Goal: Task Accomplishment & Management: Manage account settings

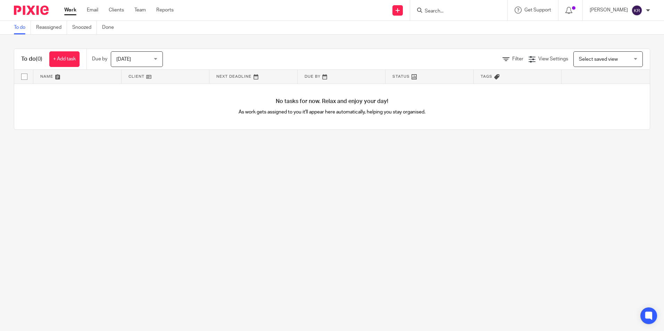
click at [454, 9] on input "Search" at bounding box center [455, 11] width 62 height 6
click at [478, 12] on input "Search" at bounding box center [455, 11] width 62 height 6
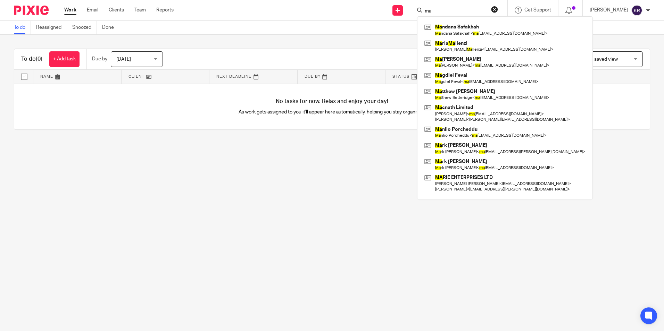
type input "m"
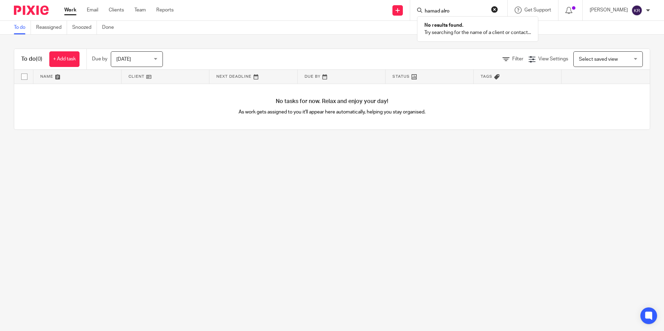
type input "hamad alro"
click at [498, 9] on button "reset" at bounding box center [494, 9] width 7 height 7
click at [460, 11] on input "Search" at bounding box center [455, 11] width 62 height 6
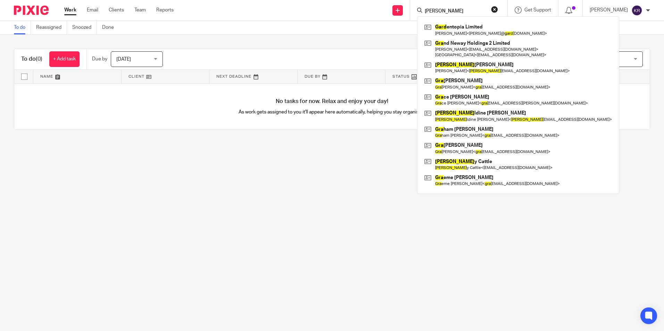
type input "sam gara"
click at [498, 9] on button "reset" at bounding box center [494, 9] width 7 height 7
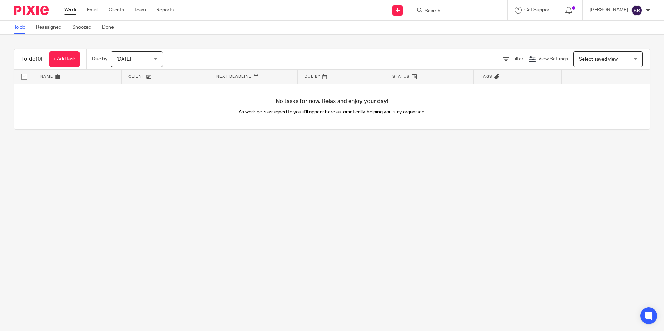
click at [482, 6] on form at bounding box center [461, 10] width 74 height 9
click at [470, 10] on input "Search" at bounding box center [455, 11] width 62 height 6
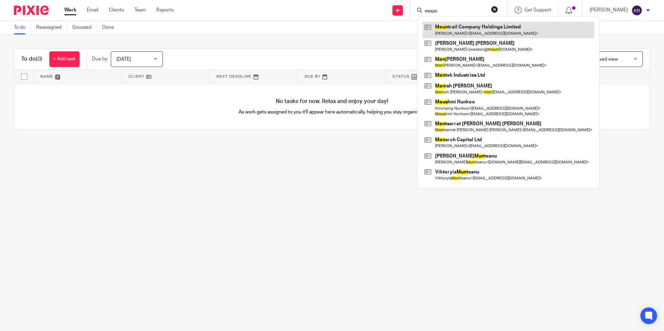
type input "moun"
click at [502, 28] on link at bounding box center [507, 30] width 171 height 16
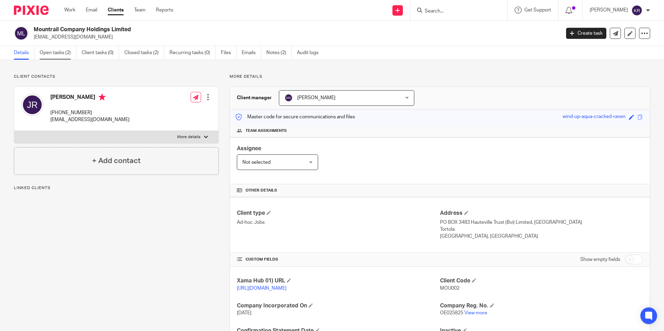
click at [54, 55] on link "Open tasks (2)" at bounding box center [58, 53] width 37 height 14
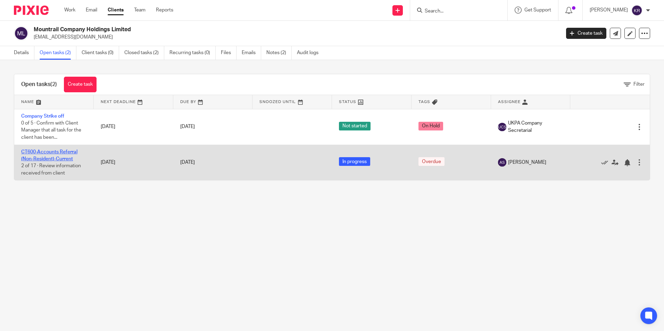
click at [66, 156] on link "CT600-Accounts Referral (Non-Resident)-Current" at bounding box center [49, 156] width 56 height 12
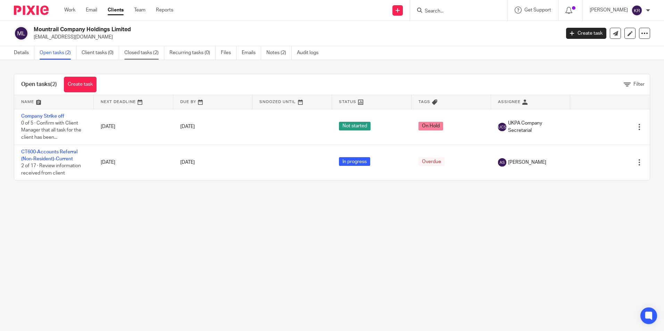
click at [145, 55] on link "Closed tasks (2)" at bounding box center [144, 53] width 40 height 14
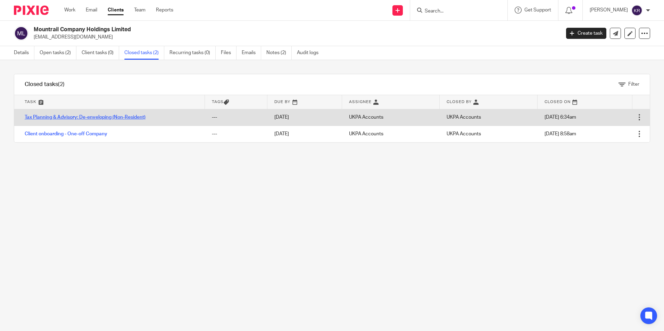
click at [135, 117] on link "Tax Planning & Advisory: De-enveloping (Non-Resident)" at bounding box center [85, 117] width 121 height 5
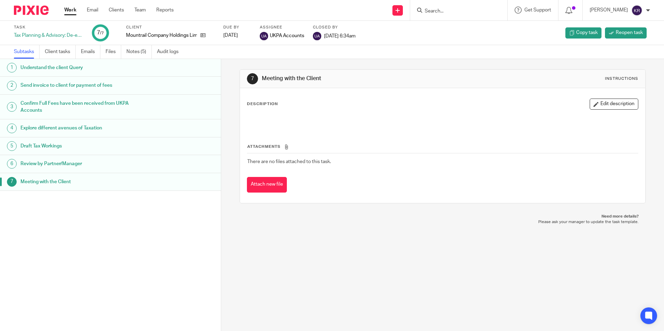
click at [100, 72] on h1 "Understand the client Query" at bounding box center [84, 67] width 129 height 10
click at [108, 111] on h1 "Confirm Full Fees have been received from UKPA Accounts" at bounding box center [84, 107] width 129 height 18
click at [101, 87] on h1 "Send invoice to client for payment of fees" at bounding box center [84, 85] width 129 height 10
click at [91, 128] on h1 "Explore different avenues of Taxation" at bounding box center [84, 128] width 129 height 10
click at [87, 145] on h1 "Draft Tax Workings" at bounding box center [84, 146] width 129 height 10
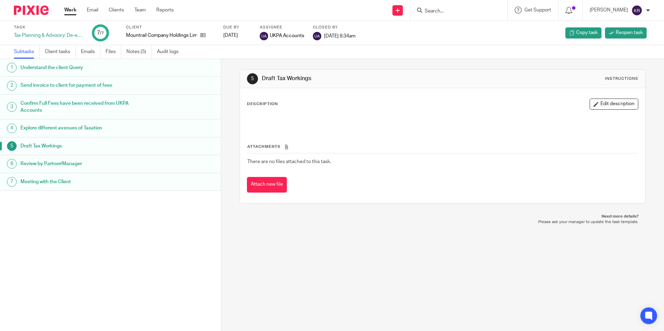
click at [87, 163] on h1 "Review by Partner/Manager" at bounding box center [84, 164] width 129 height 10
click at [74, 183] on h1 "Meeting with the Client" at bounding box center [84, 182] width 129 height 10
click at [133, 51] on link "Notes (5)" at bounding box center [138, 52] width 25 height 14
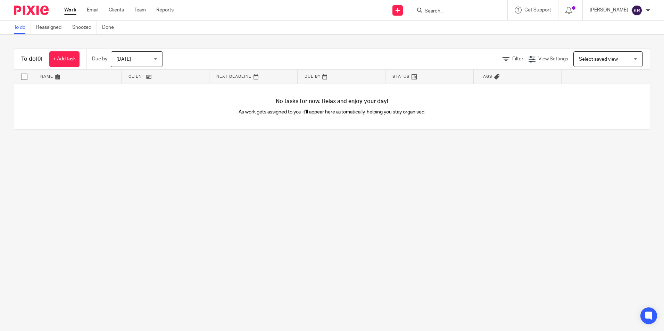
click at [450, 10] on input "Search" at bounding box center [455, 11] width 62 height 6
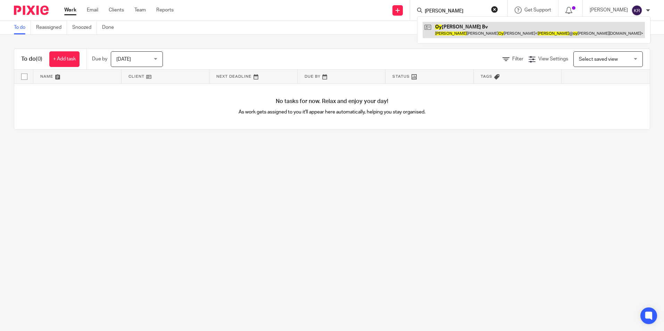
type input "peter oy"
click at [491, 32] on link at bounding box center [533, 30] width 222 height 16
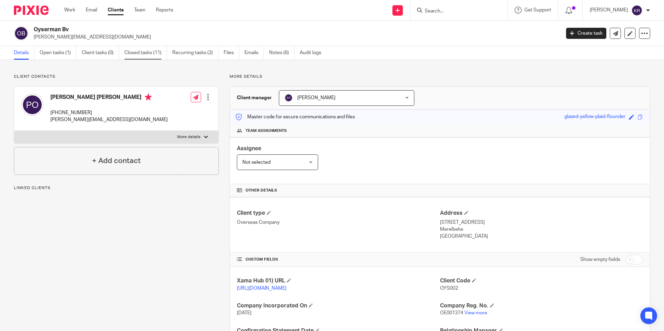
click at [144, 52] on link "Closed tasks (11)" at bounding box center [145, 53] width 43 height 14
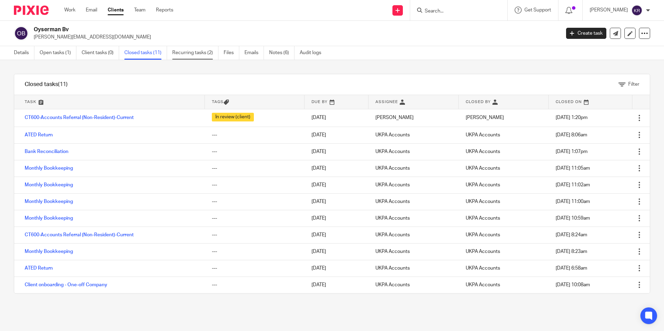
click at [205, 52] on link "Recurring tasks (2)" at bounding box center [195, 53] width 46 height 14
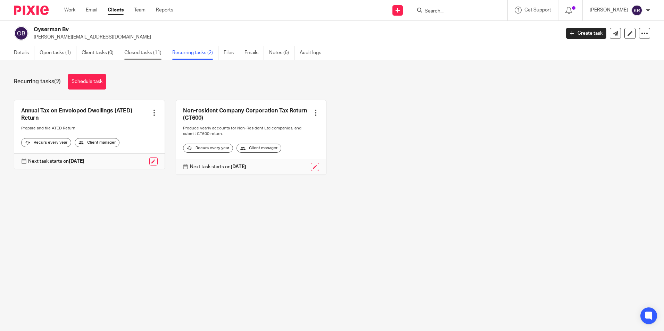
click at [143, 54] on link "Closed tasks (11)" at bounding box center [145, 53] width 43 height 14
click at [59, 49] on link "Open tasks (1)" at bounding box center [58, 53] width 37 height 14
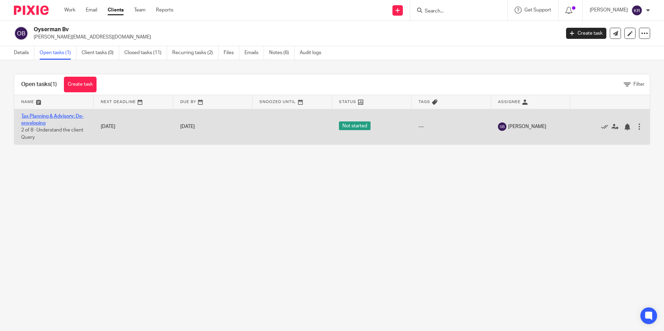
click at [51, 115] on link "Tax Planning & Advisory: De-enveloping" at bounding box center [52, 120] width 62 height 12
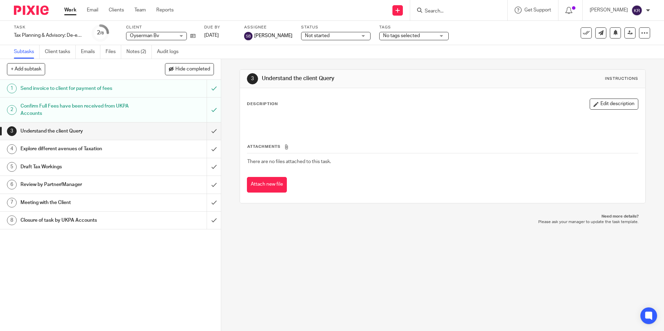
click at [82, 132] on h1 "Understand the client Query" at bounding box center [79, 131] width 119 height 10
click at [92, 151] on h1 "Explore different avenues of Taxation" at bounding box center [79, 149] width 119 height 10
click at [110, 107] on h1 "Confirm Full Fees have been received from UKPA Accounts" at bounding box center [79, 110] width 119 height 18
click at [112, 87] on h1 "Send invoice to client for payment of fees" at bounding box center [79, 88] width 119 height 10
click at [108, 185] on h1 "Review by Partner/Manager" at bounding box center [79, 184] width 119 height 10
